Goal: Obtain resource: Download file/media

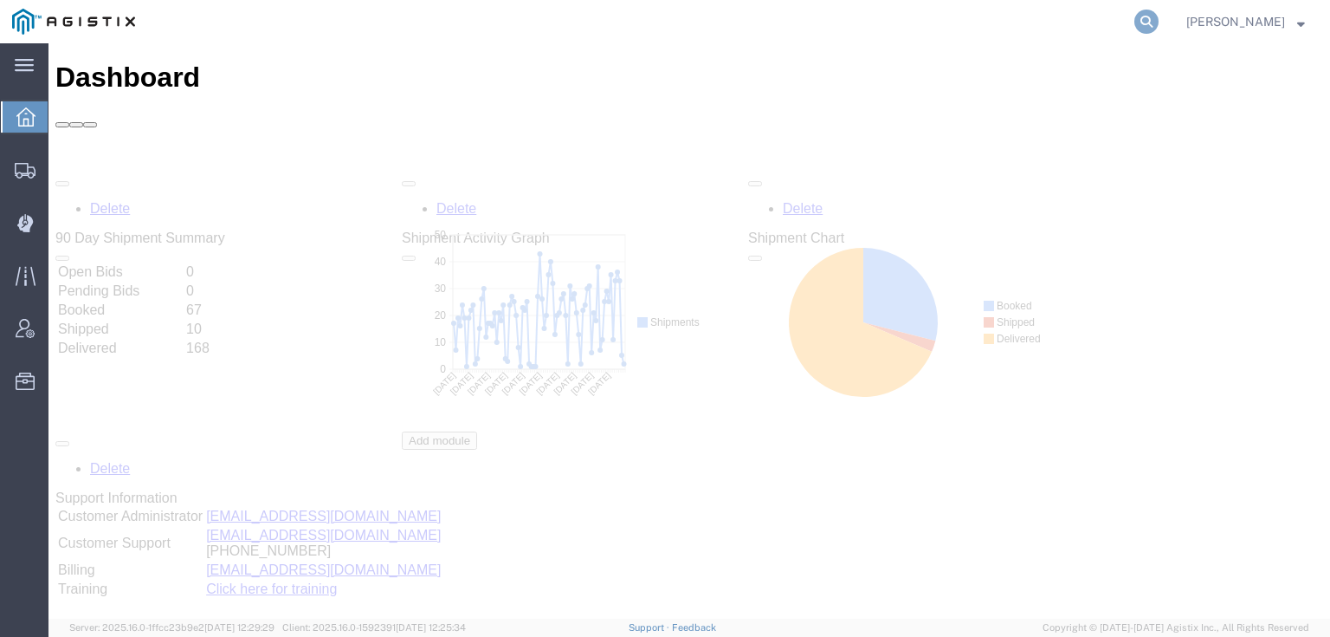
click at [1159, 14] on icon at bounding box center [1147, 22] width 24 height 24
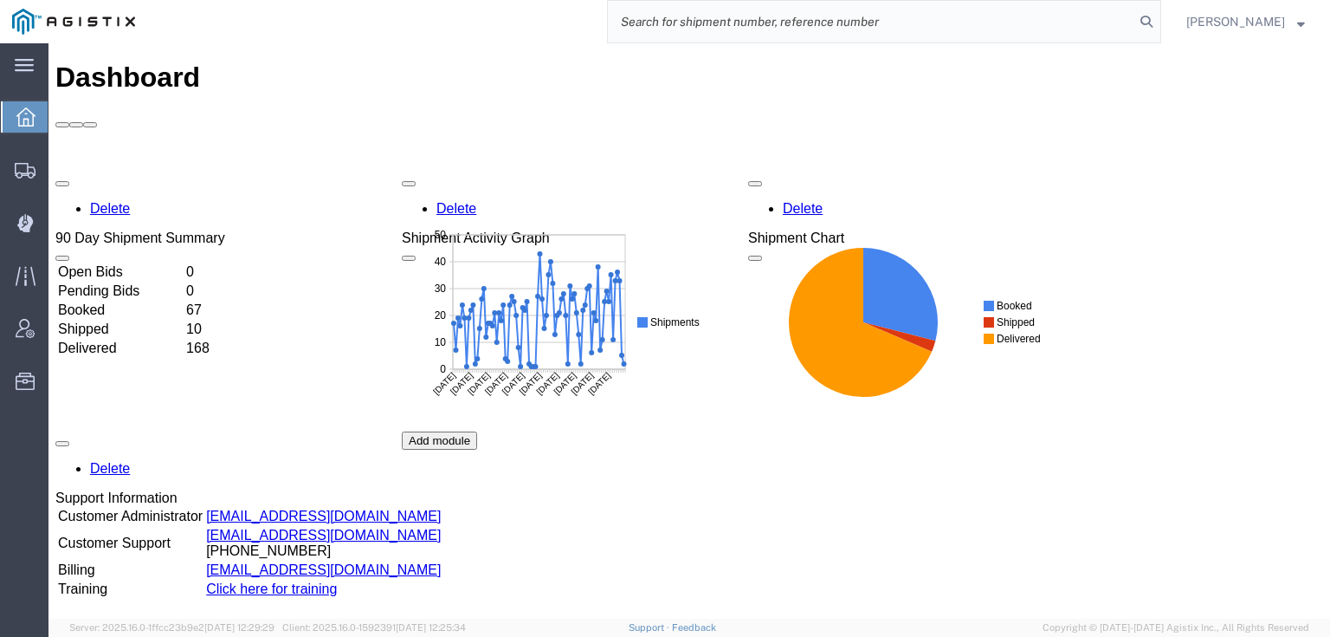
click at [1062, 23] on input "search" at bounding box center [871, 22] width 527 height 42
paste input "56294124"
type input "56294124"
click at [1159, 15] on icon at bounding box center [1147, 22] width 24 height 24
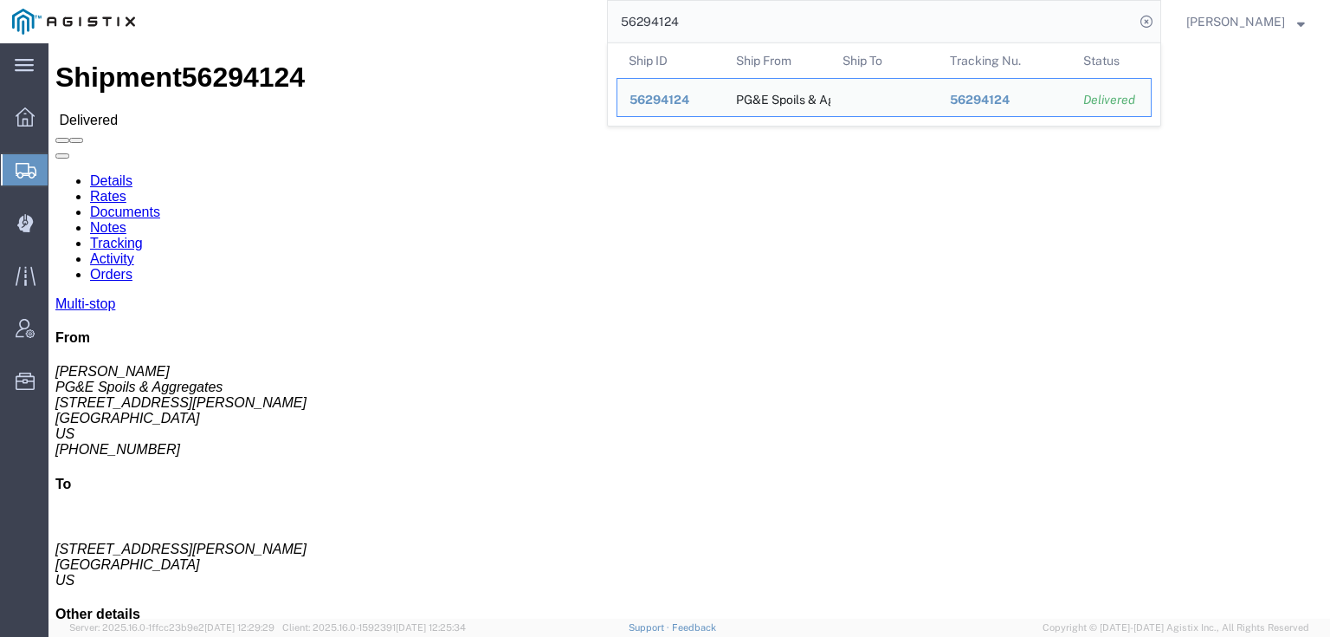
click link "Documents"
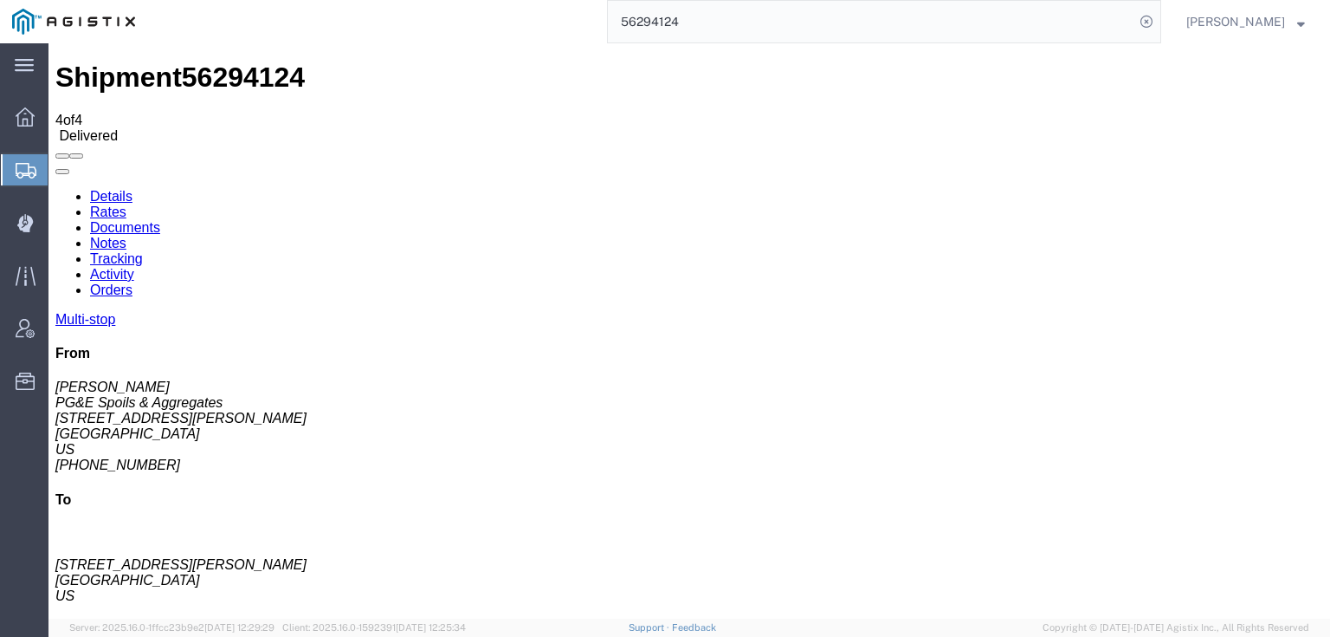
checkbox input "true"
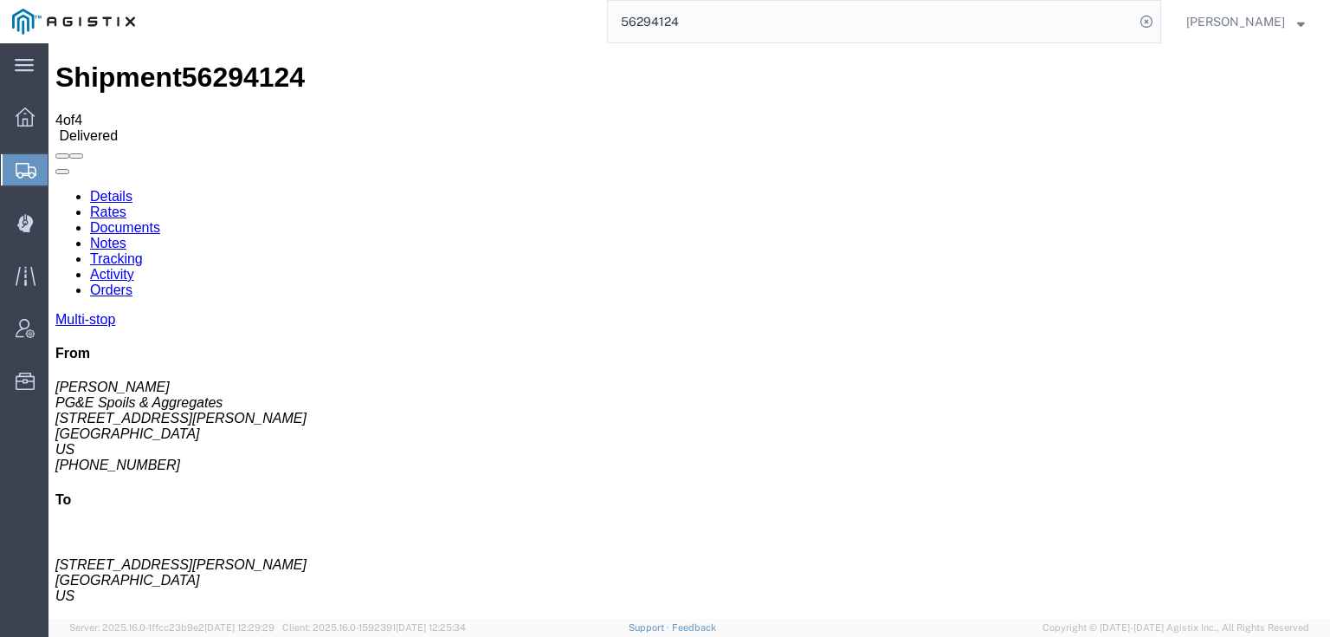
checkbox input "true"
